Goal: Transaction & Acquisition: Purchase product/service

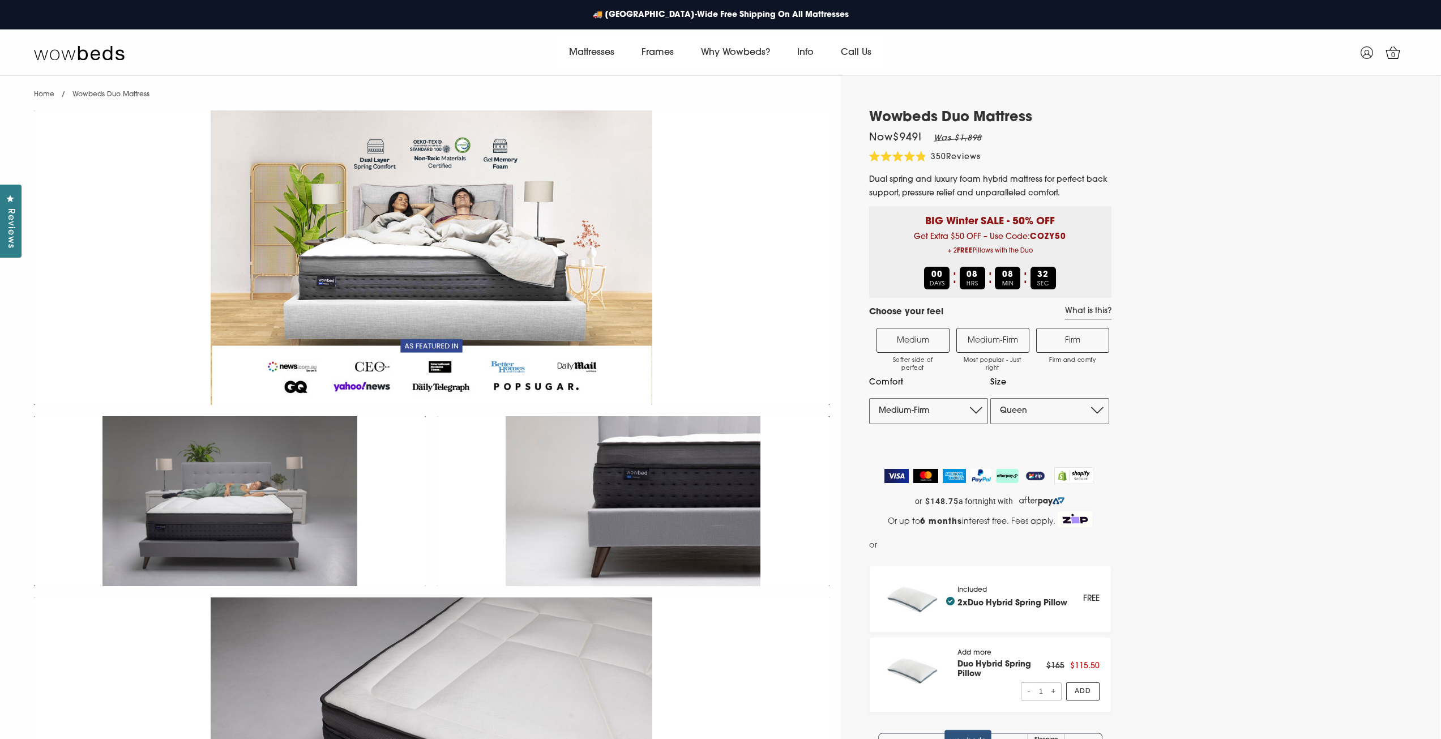
select select "Medium-Firm"
click at [1093, 408] on select "Single King Single Double Queen King" at bounding box center [989, 411] width 240 height 26
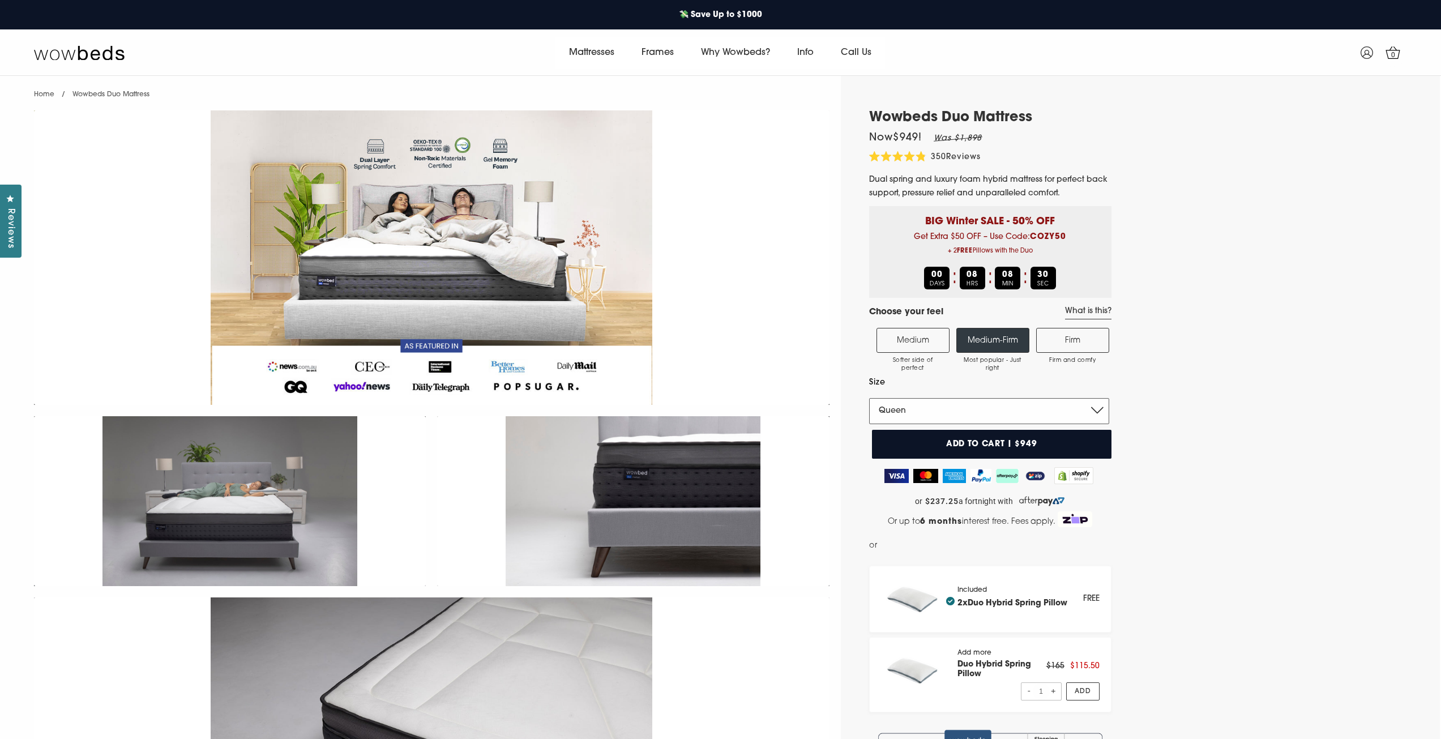
select select "Double"
click at [869, 398] on select "Single King Single Double Queen King" at bounding box center [989, 411] width 240 height 26
click at [903, 336] on label "Medium Softer side of perfect" at bounding box center [913, 340] width 73 height 25
click at [0, 0] on input "Medium Softer side of perfect" at bounding box center [0, 0] width 0 height 0
click at [985, 337] on label "Medium-Firm Most popular - Just right" at bounding box center [992, 340] width 73 height 25
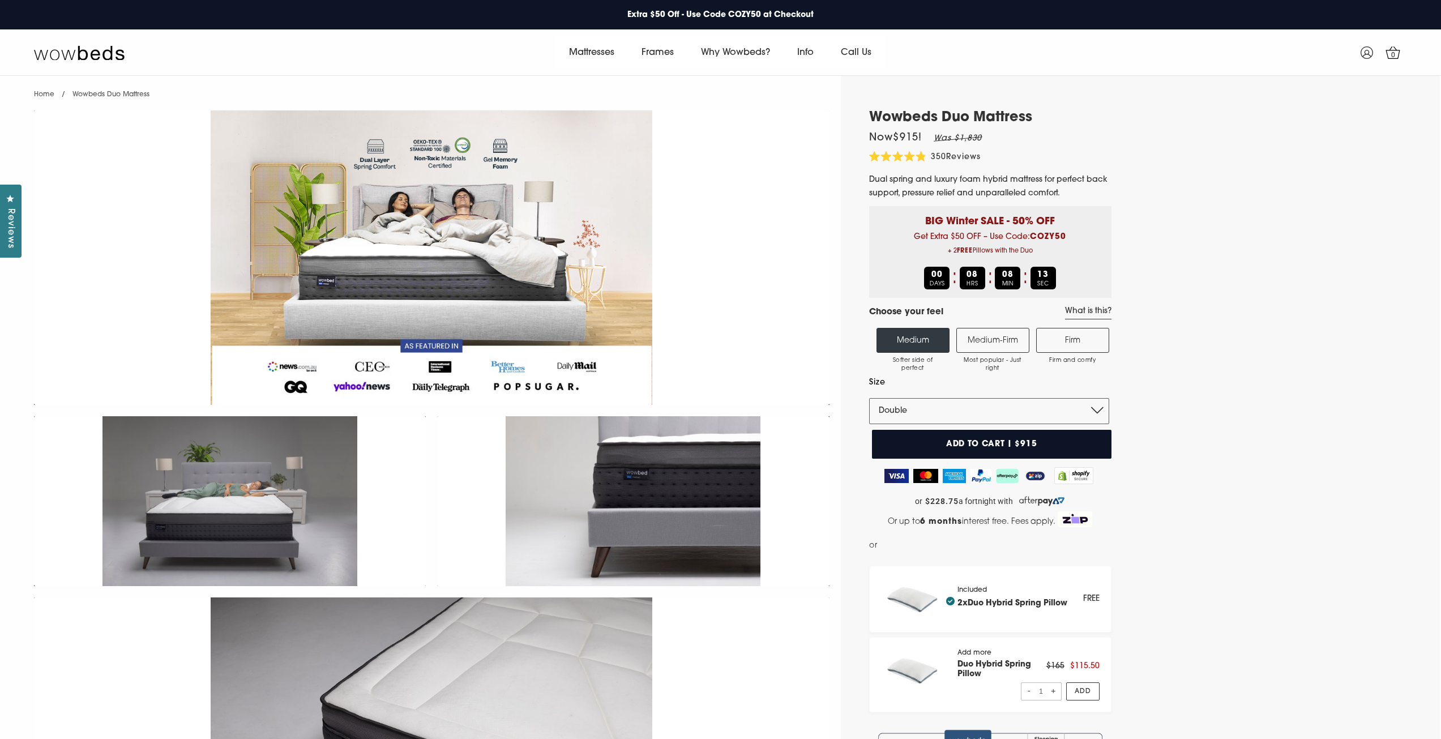
click at [0, 0] on input "Medium-Firm Most popular - Just right" at bounding box center [0, 0] width 0 height 0
click at [1088, 340] on label "Firm Firm and comfy" at bounding box center [1072, 340] width 73 height 25
click at [0, 0] on input "Firm Firm and comfy" at bounding box center [0, 0] width 0 height 0
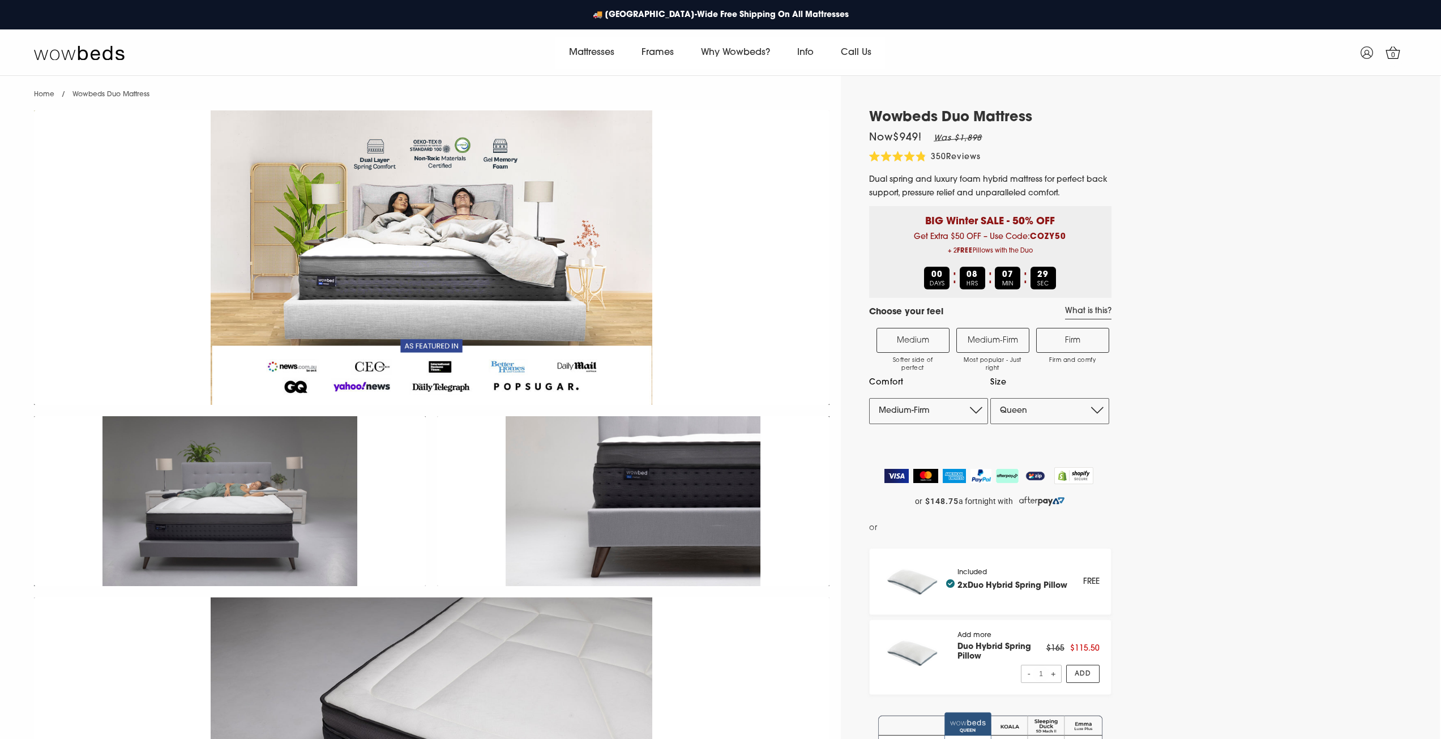
select select "Medium-Firm"
select select "Queen"
